Goal: Task Accomplishment & Management: Complete application form

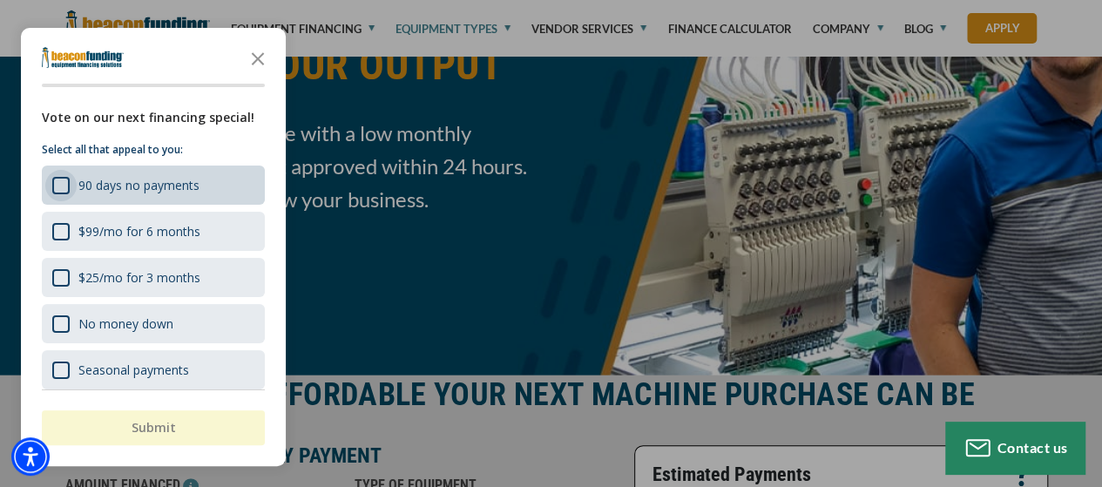
click at [56, 182] on div "90 days no payments" at bounding box center [60, 185] width 17 height 17
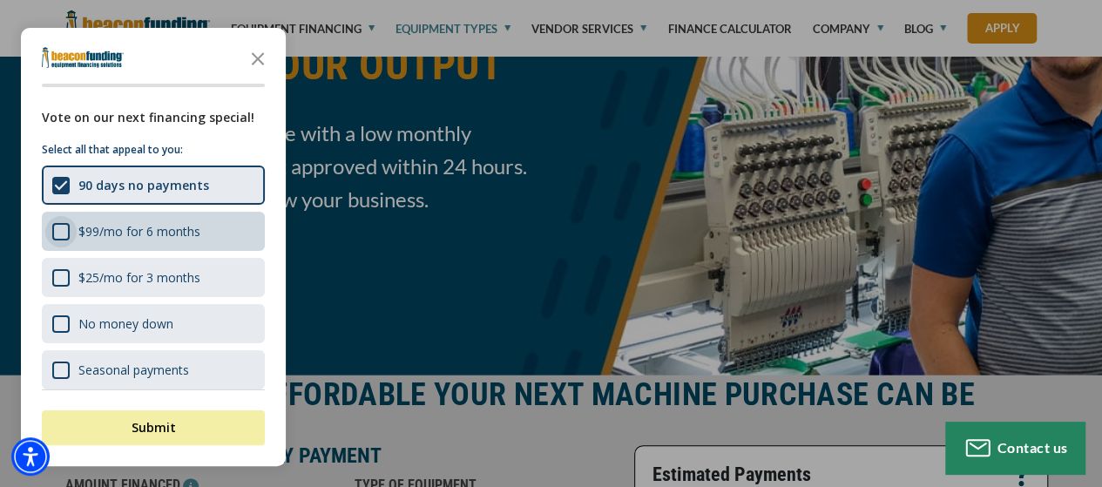
click at [58, 231] on div "$99/mo for 6 months" at bounding box center [60, 231] width 17 height 17
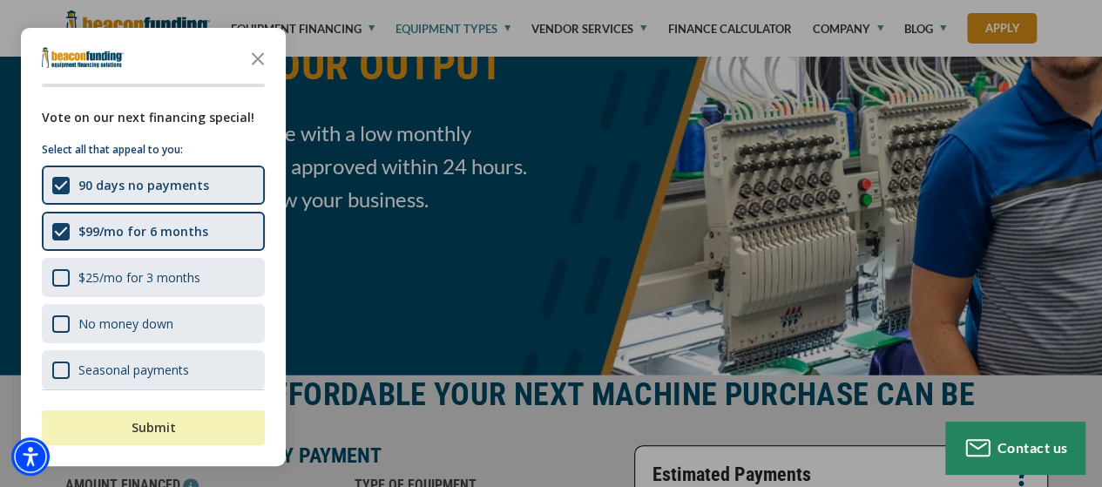
click at [69, 432] on button "Submit" at bounding box center [153, 427] width 223 height 35
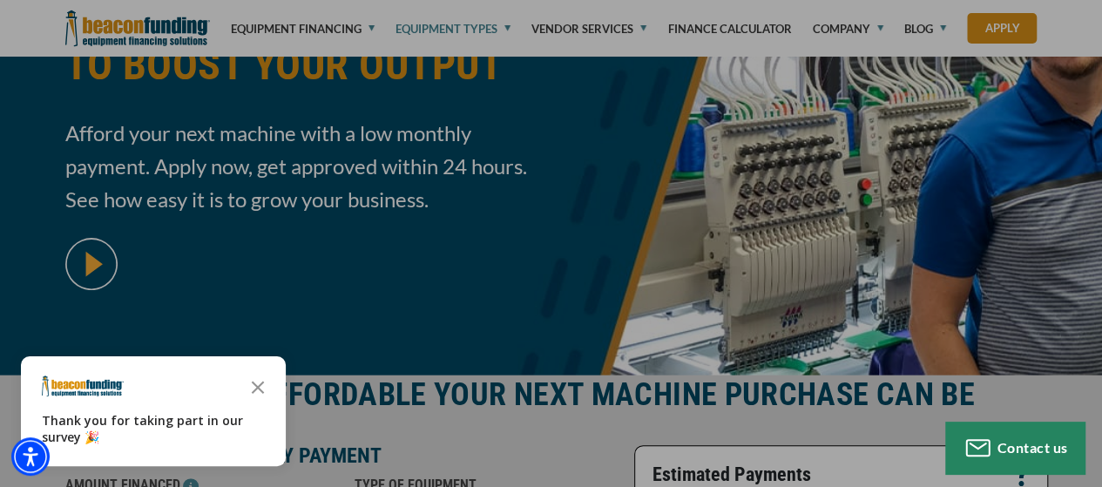
click at [261, 378] on icon "Close the survey" at bounding box center [257, 385] width 35 height 35
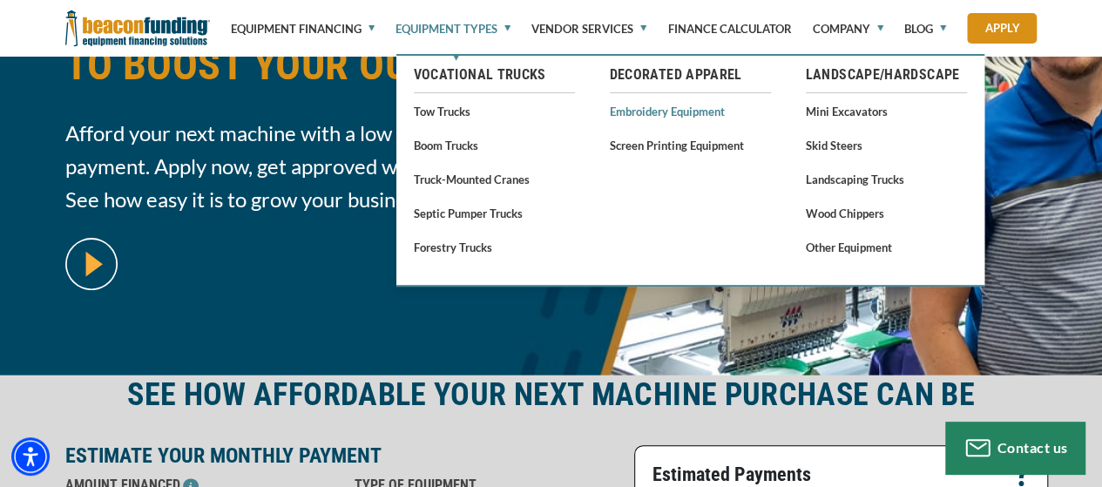
click at [642, 114] on link "Embroidery Equipment" at bounding box center [690, 111] width 161 height 22
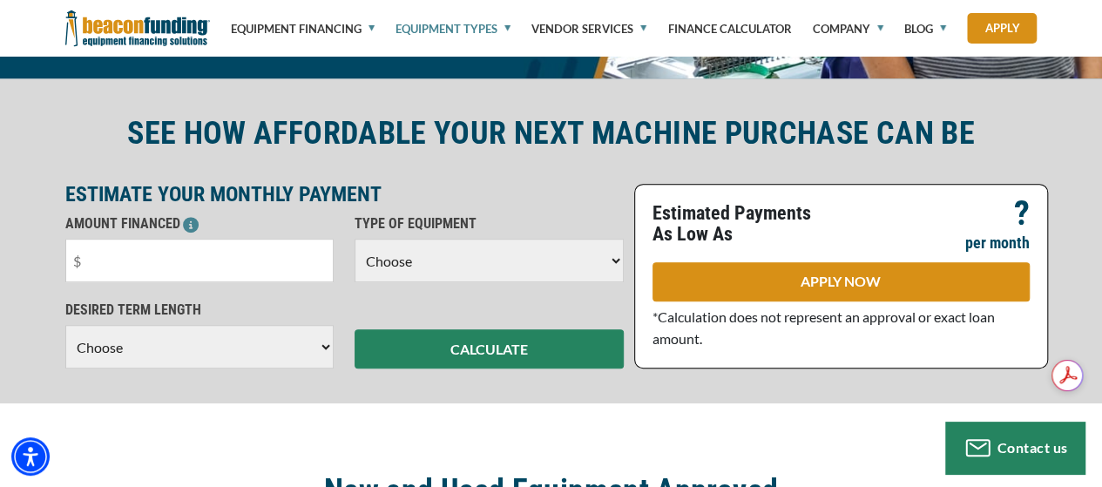
click at [479, 259] on select "Choose Backhoe Boom/Bucket Truck Chipper Commercial Mower Crane DTG/DTF Printin…" at bounding box center [488, 261] width 269 height 44
select select "1"
click at [354, 239] on select "Choose Backhoe Boom/Bucket Truck Chipper Commercial Mower Crane DTG/DTF Printin…" at bounding box center [488, 261] width 269 height 44
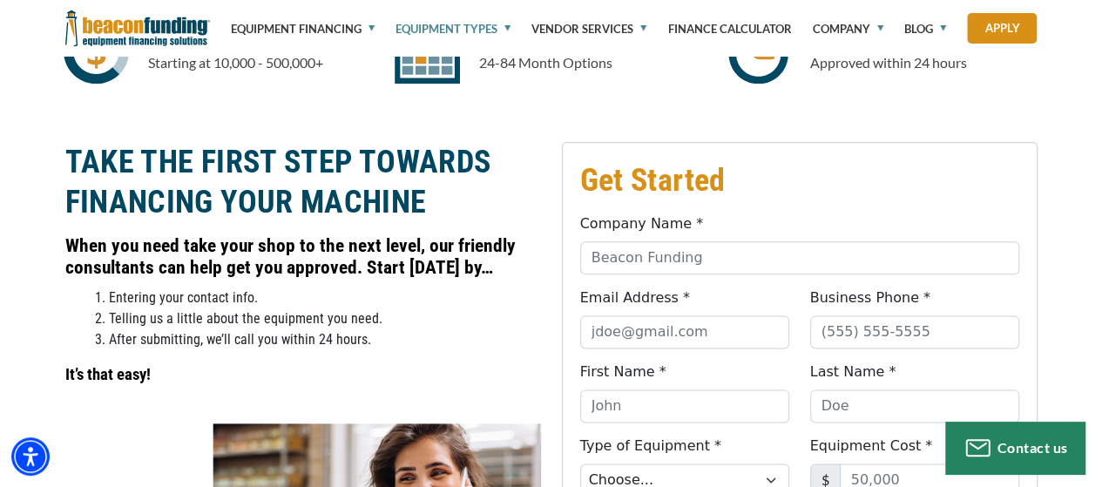
scroll to position [1219, 0]
